Goal: Information Seeking & Learning: Check status

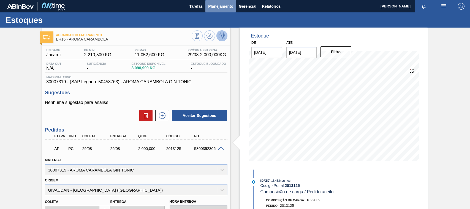
click at [222, 2] on button "Planejamento" at bounding box center [220, 6] width 31 height 12
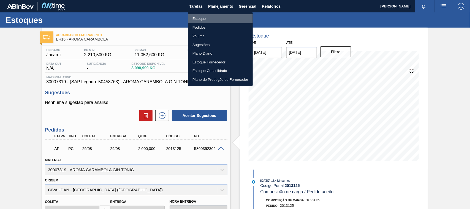
drag, startPoint x: 200, startPoint y: 17, endPoint x: 338, endPoint y: 42, distance: 140.4
click at [199, 17] on li "Estoque" at bounding box center [220, 18] width 65 height 9
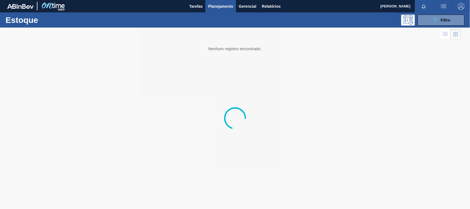
drag, startPoint x: 441, startPoint y: 21, endPoint x: 443, endPoint y: 31, distance: 9.6
click at [440, 21] on div "089F7B8B-B2A5-4AFE-B5C0-19BA573D28AC Filtro" at bounding box center [441, 20] width 18 height 7
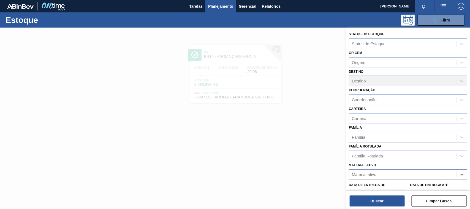
paste ativo "30034414"
type ativo "30034414"
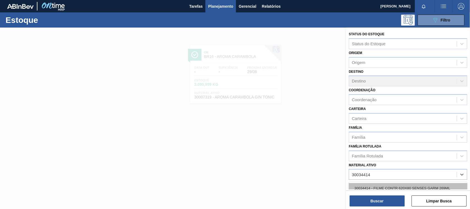
click at [389, 186] on div "30034414 - FILME CONTR 620X80 SENSES GARM 269ML" at bounding box center [408, 188] width 118 height 10
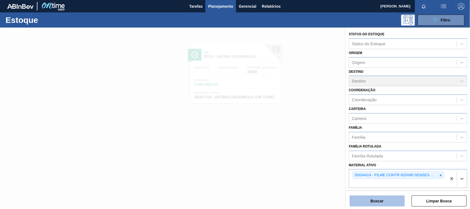
click at [385, 203] on button "Buscar" at bounding box center [377, 200] width 55 height 11
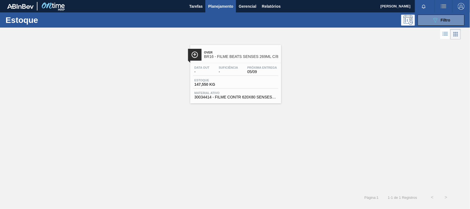
click at [238, 70] on div "Suficiência -" at bounding box center [228, 70] width 22 height 8
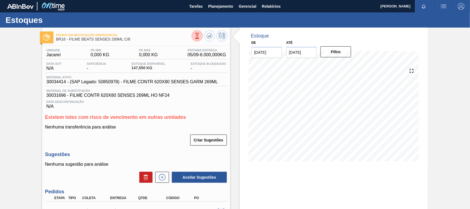
click at [107, 83] on span "30034414 - (SAP Legado: 50850978) - FILME CONTR 620X80 SENSES GARM 269ML" at bounding box center [132, 81] width 172 height 5
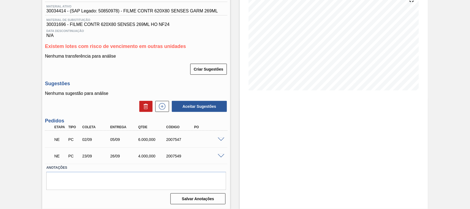
click at [221, 140] on span at bounding box center [221, 139] width 7 height 4
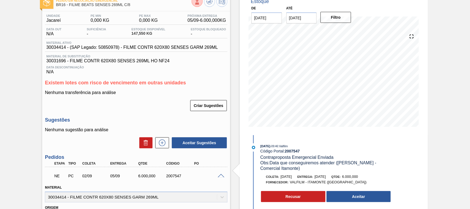
scroll to position [69, 0]
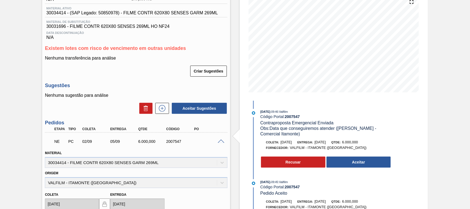
click at [148, 145] on div "NE PC 02/09 05/09 6.000,000 2007547" at bounding box center [135, 140] width 168 height 11
copy div "6.000,000"
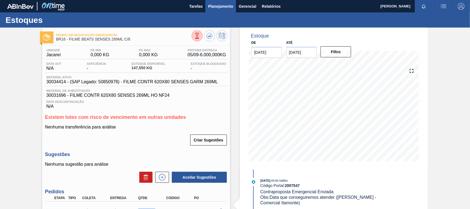
click at [221, 8] on span "Planejamento" at bounding box center [220, 6] width 25 height 7
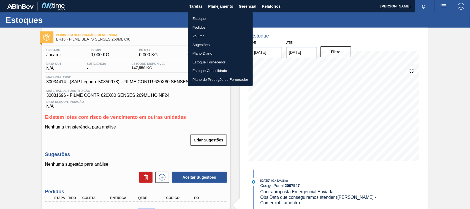
click at [208, 17] on li "Estoque" at bounding box center [220, 18] width 65 height 9
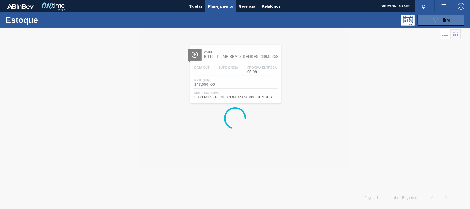
click at [437, 21] on icon "089F7B8B-B2A5-4AFE-B5C0-19BA573D28AC" at bounding box center [435, 20] width 7 height 7
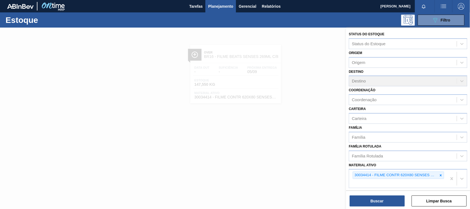
click at [440, 174] on icon at bounding box center [441, 175] width 2 height 2
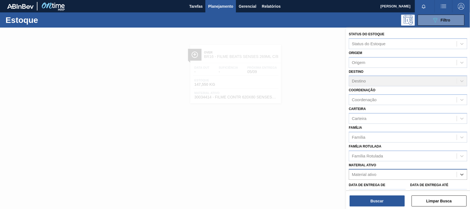
paste ativo "30034180"
type ativo "30034180"
click at [407, 182] on div "30034180 - FILME 770X65 SKOL 350 MP C12" at bounding box center [408, 188] width 118 height 12
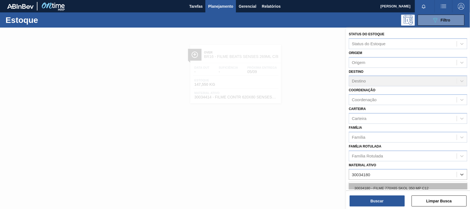
click at [406, 184] on div "30034180 - FILME 770X65 SKOL 350 MP C12" at bounding box center [408, 188] width 118 height 10
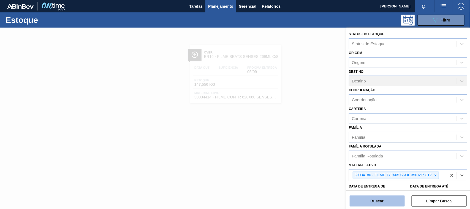
click at [384, 200] on button "Buscar" at bounding box center [377, 200] width 55 height 11
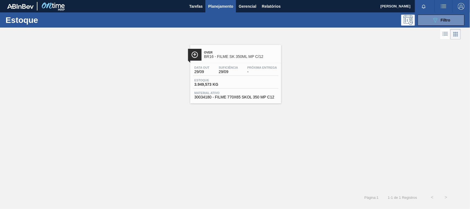
click at [254, 92] on span "Material ativo" at bounding box center [235, 92] width 83 height 3
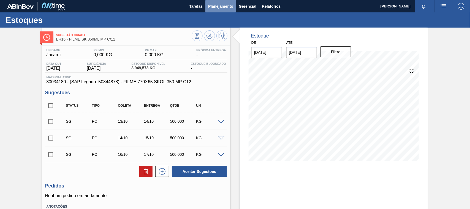
click at [210, 12] on button "Planejamento" at bounding box center [220, 6] width 31 height 12
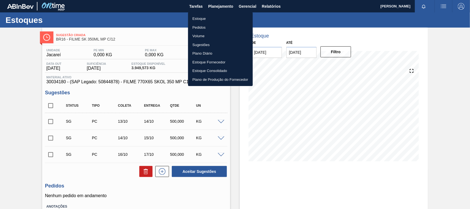
click at [207, 15] on li "Estoque" at bounding box center [220, 18] width 65 height 9
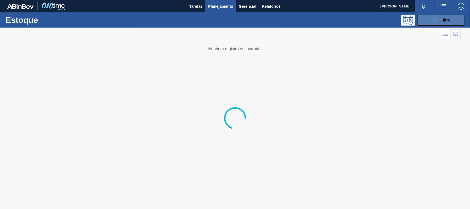
click at [449, 21] on span "Filtro" at bounding box center [446, 20] width 10 height 4
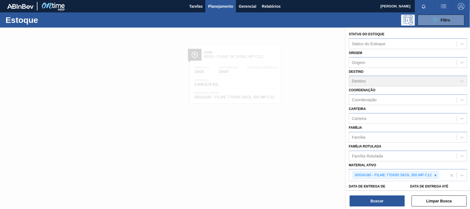
click at [206, 104] on div at bounding box center [235, 132] width 470 height 209
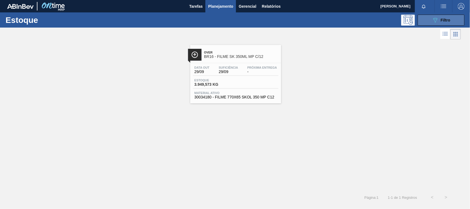
click at [430, 24] on button "089F7B8B-B2A5-4AFE-B5C0-19BA573D28AC Filtro" at bounding box center [441, 20] width 47 height 11
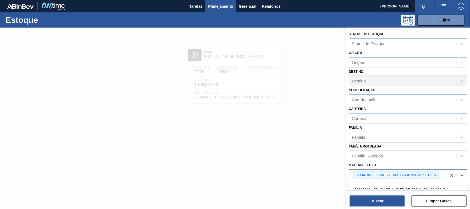
click at [436, 178] on div "30034180 - FILME 770X65 SKOL 350 MP C12" at bounding box center [398, 174] width 98 height 11
click at [436, 177] on div at bounding box center [436, 175] width 6 height 7
paste ativo "30034297"
type ativo "30034297"
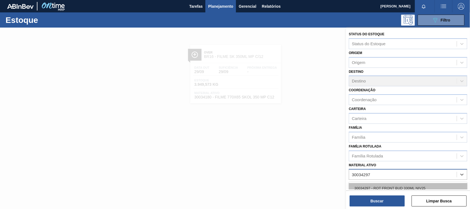
click at [404, 185] on div "30034297 - ROT FRONT BUD 330ML NIV25" at bounding box center [408, 188] width 118 height 10
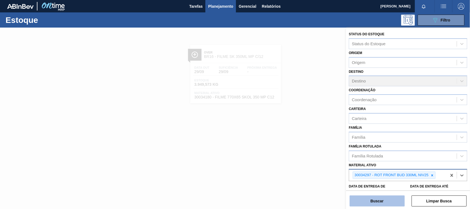
click at [387, 206] on button "Buscar" at bounding box center [377, 200] width 55 height 11
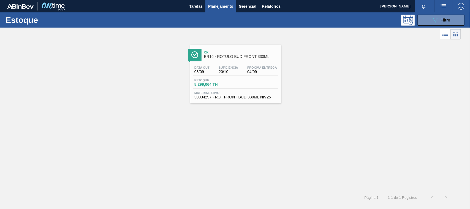
click at [241, 98] on span "30034297 - ROT FRONT BUD 330ML NIV25" at bounding box center [235, 97] width 83 height 4
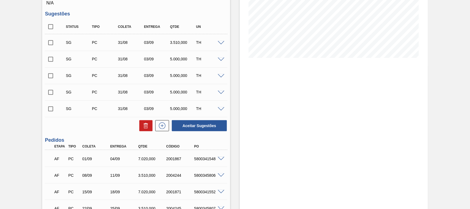
scroll to position [156, 0]
